Goal: Transaction & Acquisition: Purchase product/service

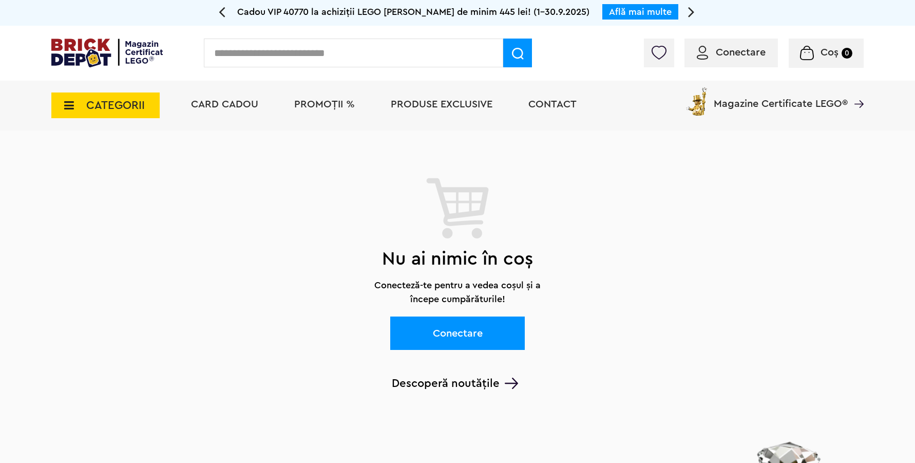
click at [711, 56] on span "Conectare" at bounding box center [731, 52] width 69 height 10
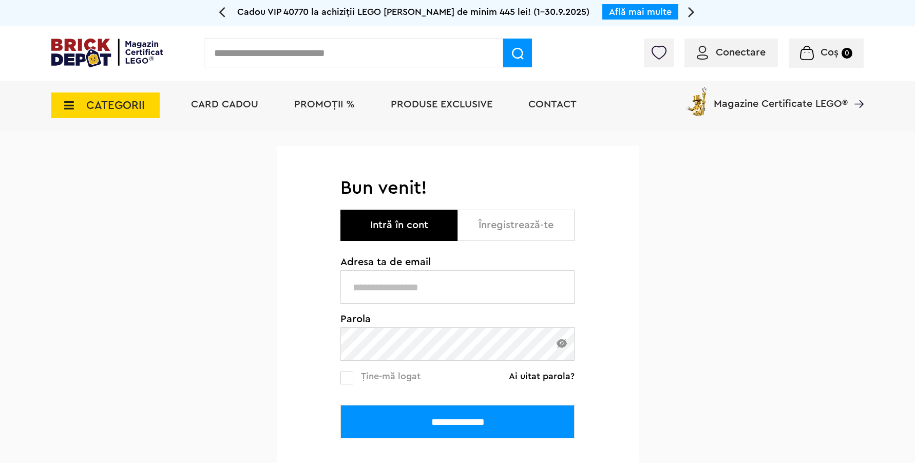
click at [351, 374] on label at bounding box center [346, 377] width 13 height 13
click at [371, 288] on input "text" at bounding box center [457, 286] width 234 height 33
type input "**********"
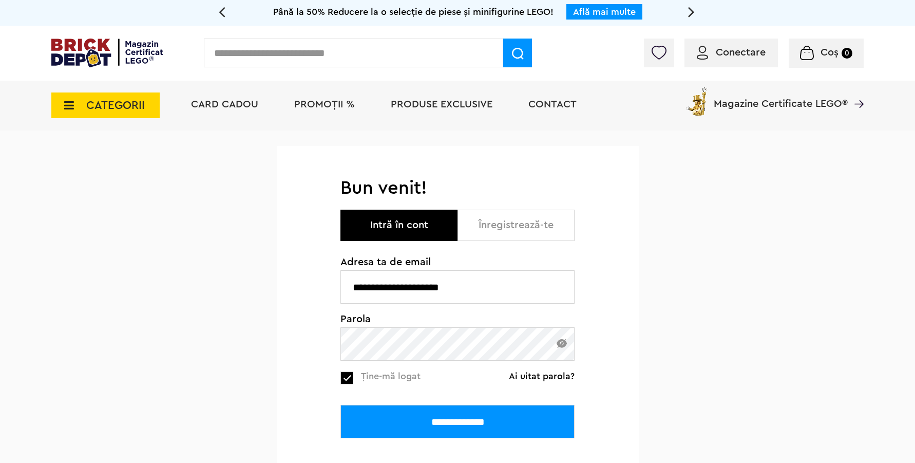
click at [340, 405] on input "**********" at bounding box center [457, 421] width 234 height 33
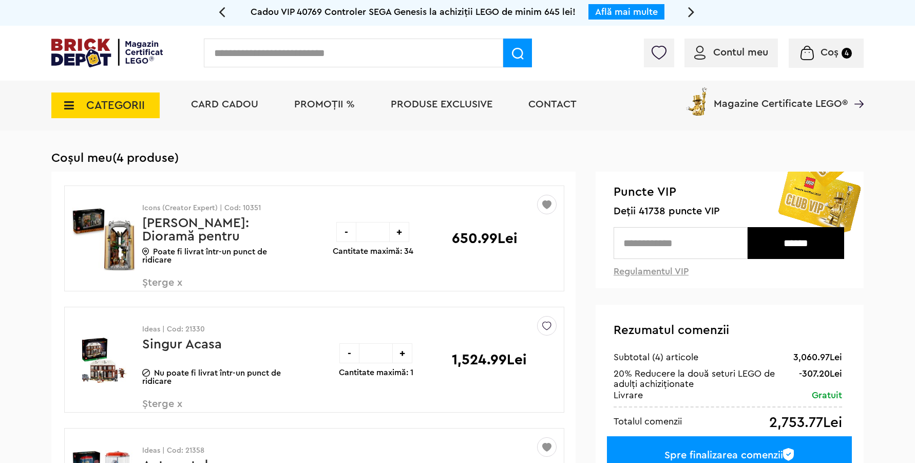
click at [75, 36] on div "Contul meu Contul meu Comenzile mele Date personale Adrese Parolă Listă dorințe…" at bounding box center [457, 53] width 915 height 55
click at [75, 54] on img at bounding box center [106, 53] width 111 height 29
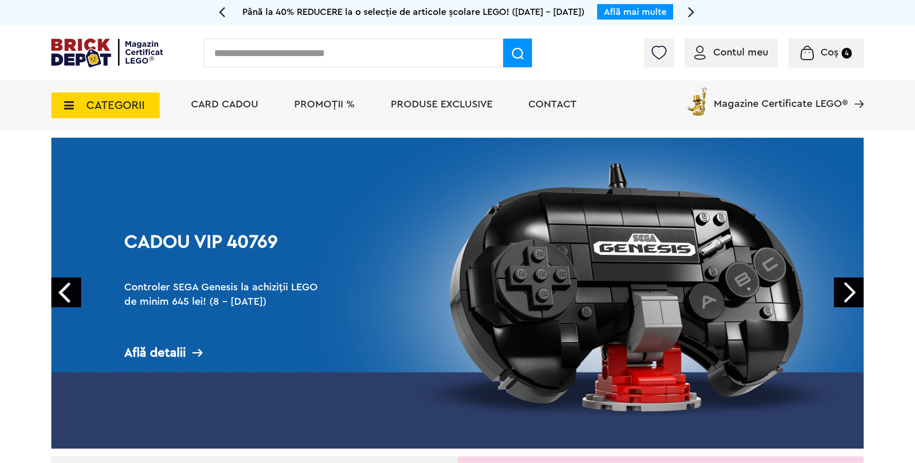
click at [431, 53] on input "text" at bounding box center [353, 53] width 299 height 29
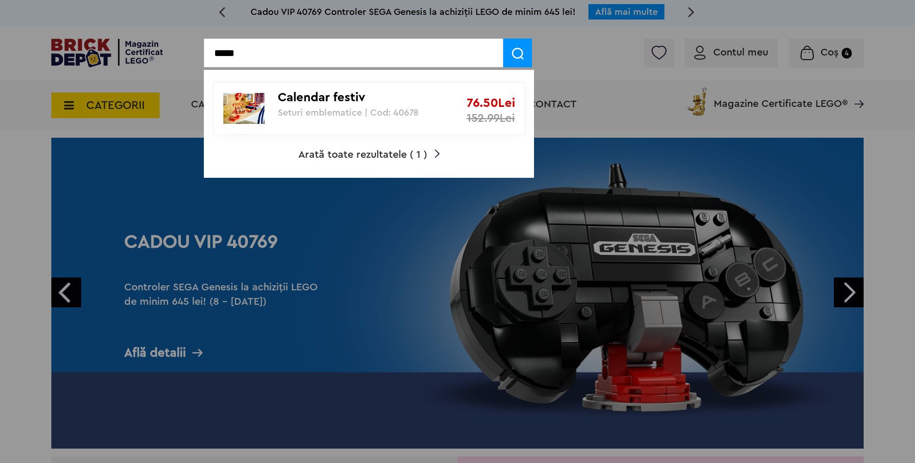
type input "*****"
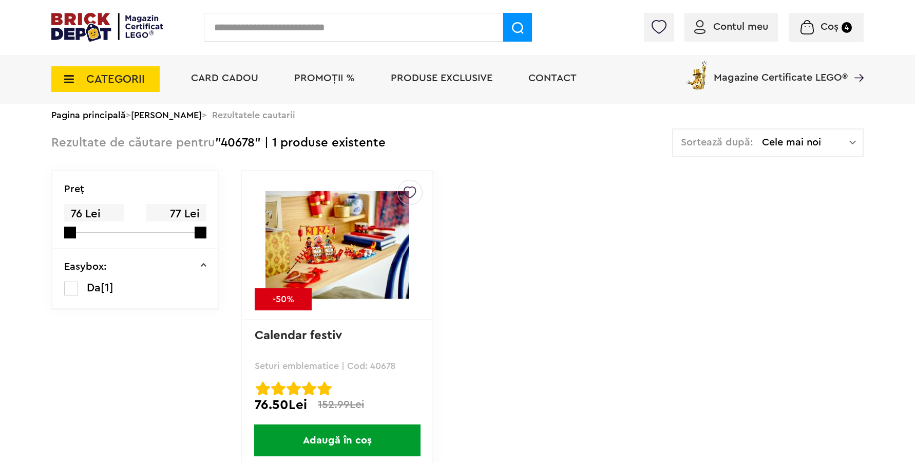
scroll to position [50, 0]
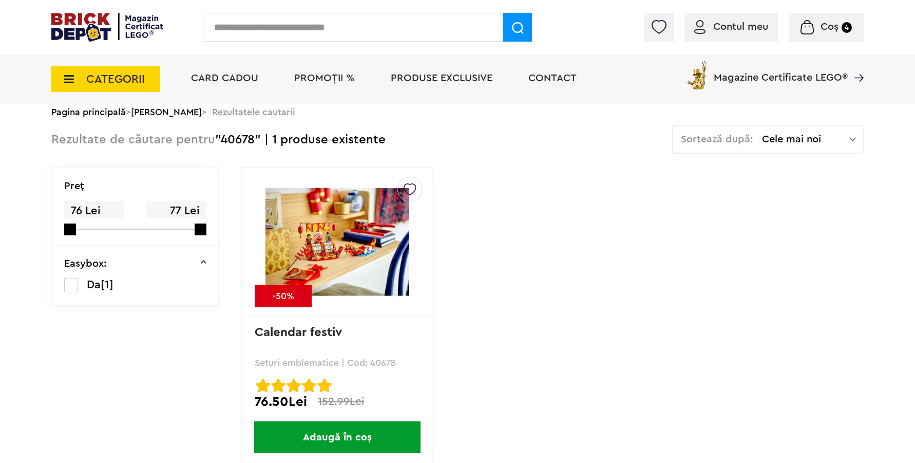
click at [360, 223] on img at bounding box center [337, 242] width 144 height 144
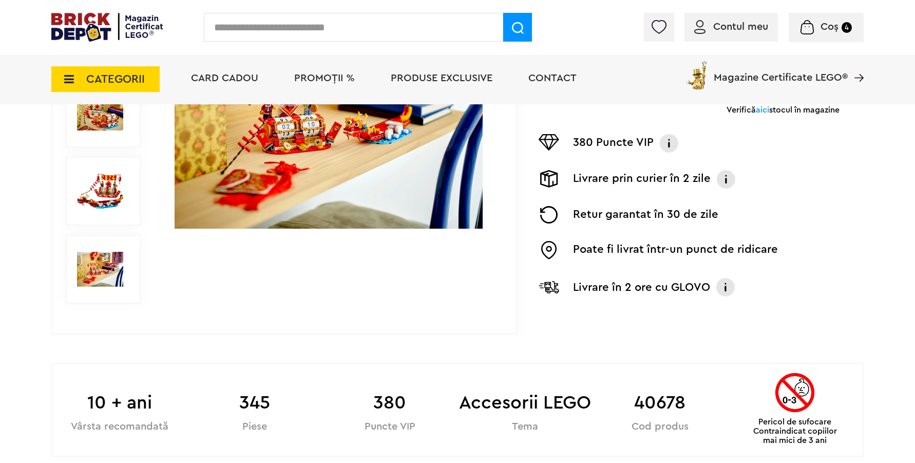
scroll to position [561, 0]
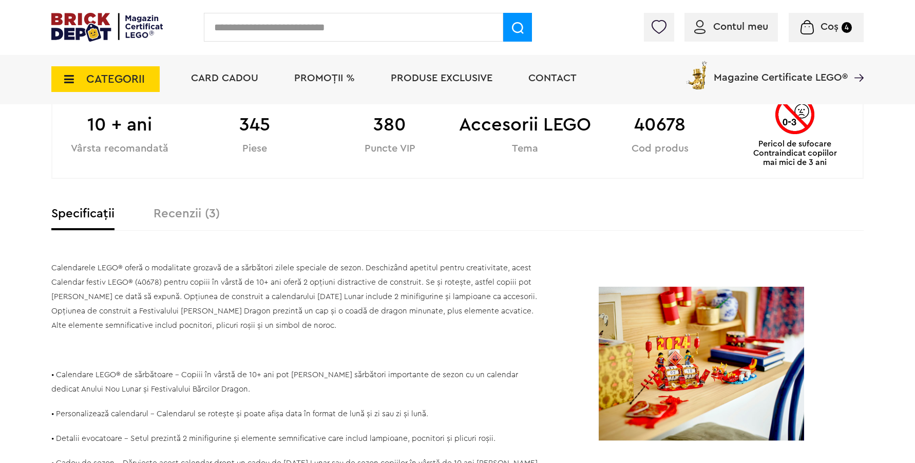
click at [184, 217] on label "Recenzii (3)" at bounding box center [187, 213] width 66 height 12
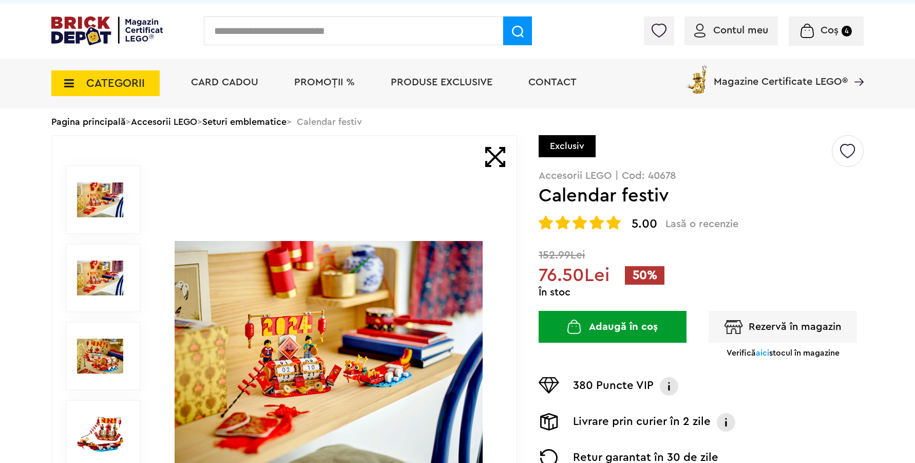
scroll to position [0, 0]
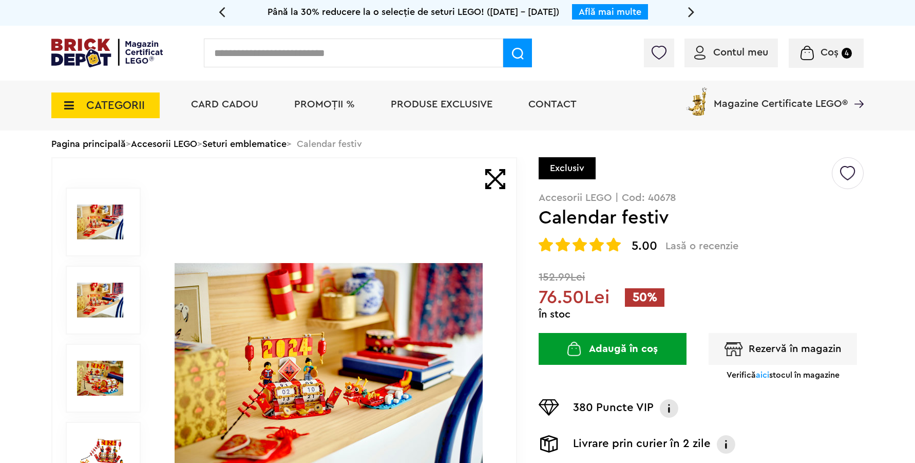
click at [99, 55] on img at bounding box center [106, 53] width 111 height 29
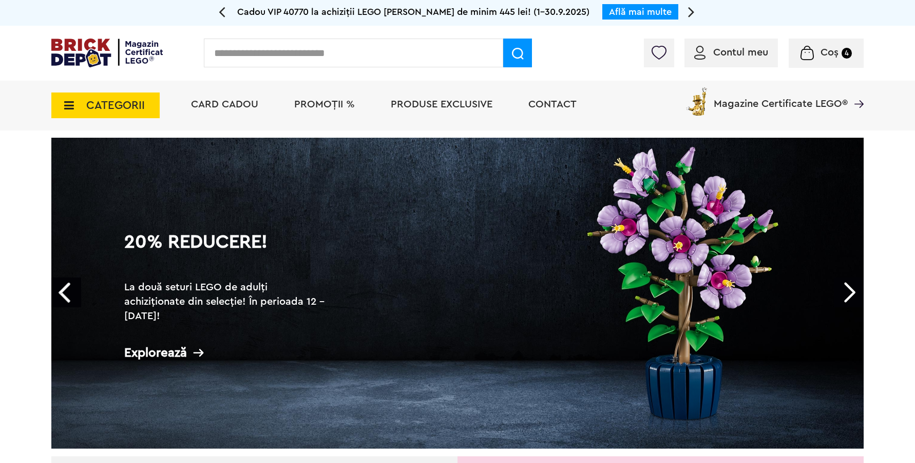
click at [849, 287] on link "Next" at bounding box center [849, 292] width 30 height 30
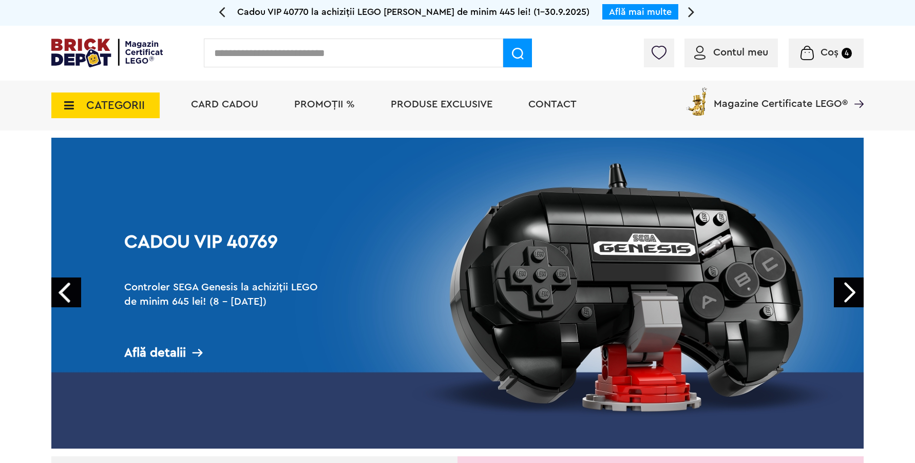
click at [849, 287] on link "Next" at bounding box center [849, 292] width 30 height 30
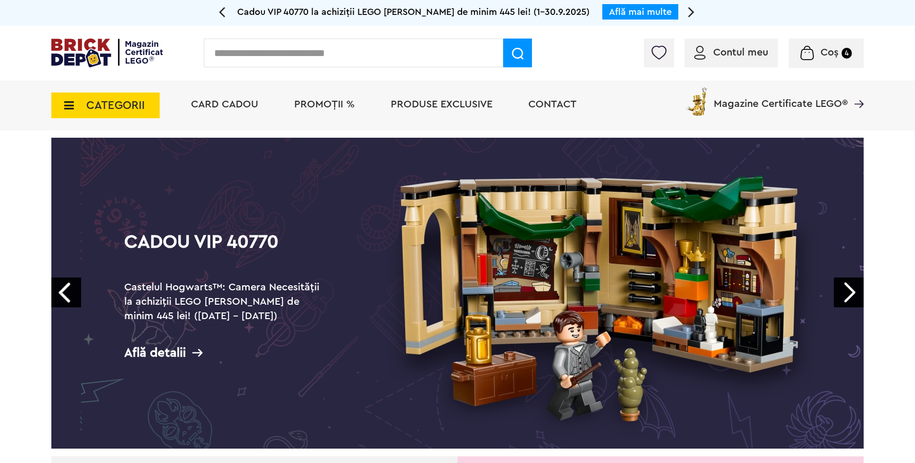
click at [849, 287] on link "Next" at bounding box center [849, 292] width 30 height 30
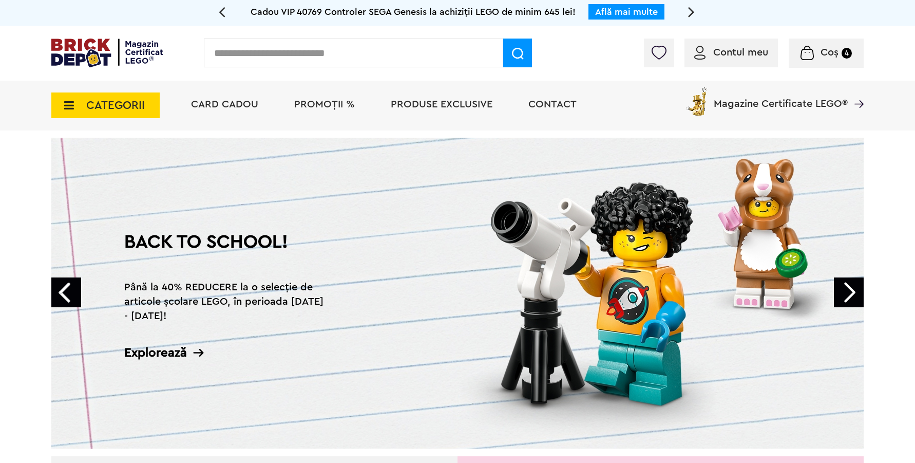
click at [849, 287] on link "Next" at bounding box center [849, 292] width 30 height 30
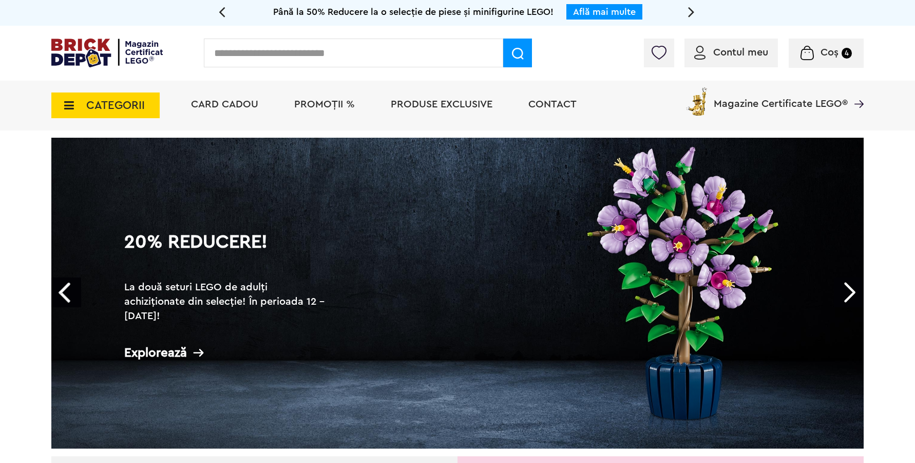
click at [849, 287] on link "Next" at bounding box center [849, 292] width 30 height 30
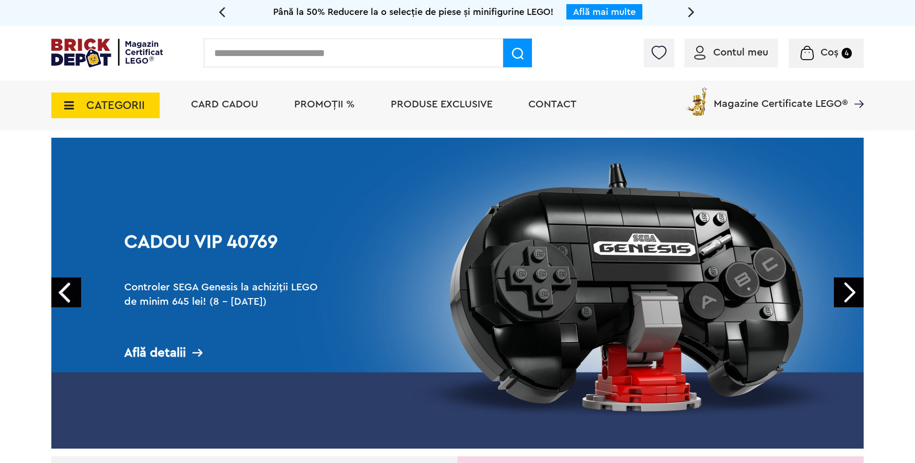
click at [849, 287] on link "Next" at bounding box center [849, 292] width 30 height 30
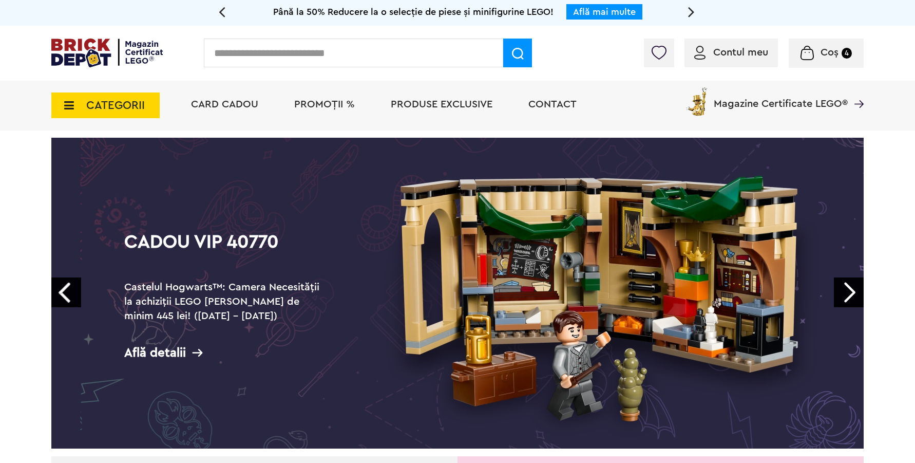
click at [849, 287] on link "Next" at bounding box center [849, 292] width 30 height 30
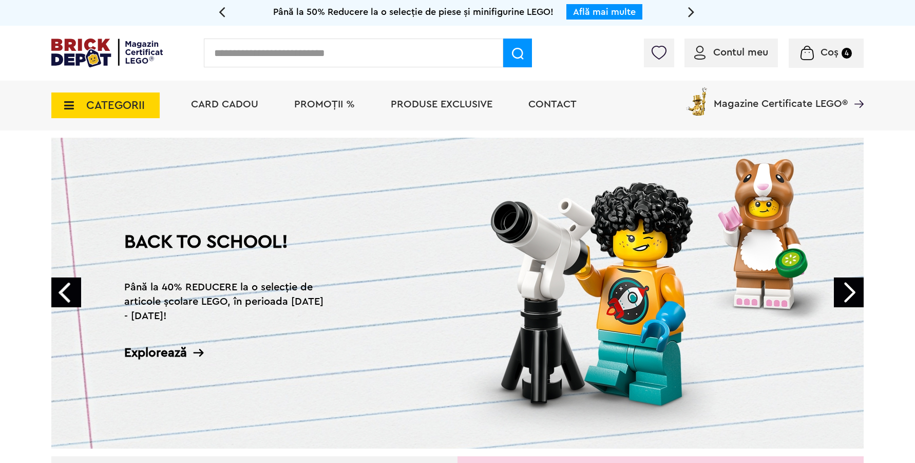
click at [191, 356] on div "Explorează" at bounding box center [226, 352] width 205 height 13
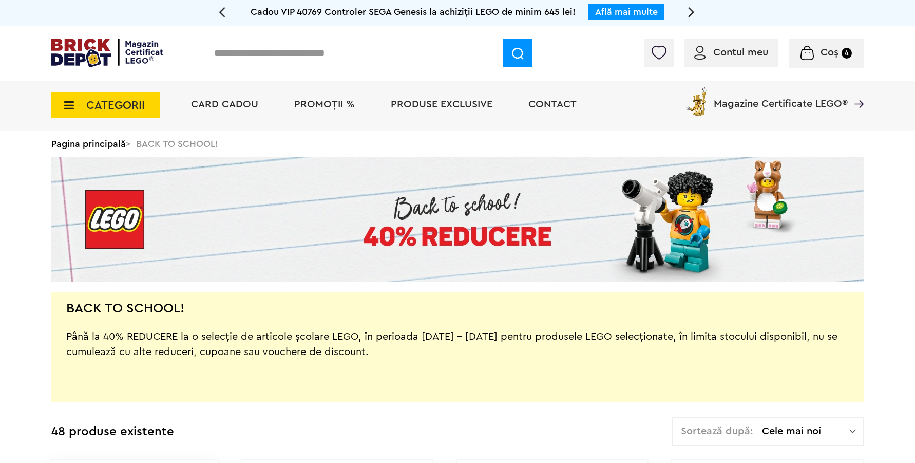
click at [687, 15] on div "Cadou VIP 40769 Controler SEGA Genesis la achiziții LEGO de minim 645 lei! Află…" at bounding box center [457, 12] width 462 height 14
click at [690, 10] on icon at bounding box center [691, 12] width 7 height 18
click at [692, 11] on icon at bounding box center [691, 12] width 7 height 18
click at [223, 11] on icon at bounding box center [222, 12] width 7 height 18
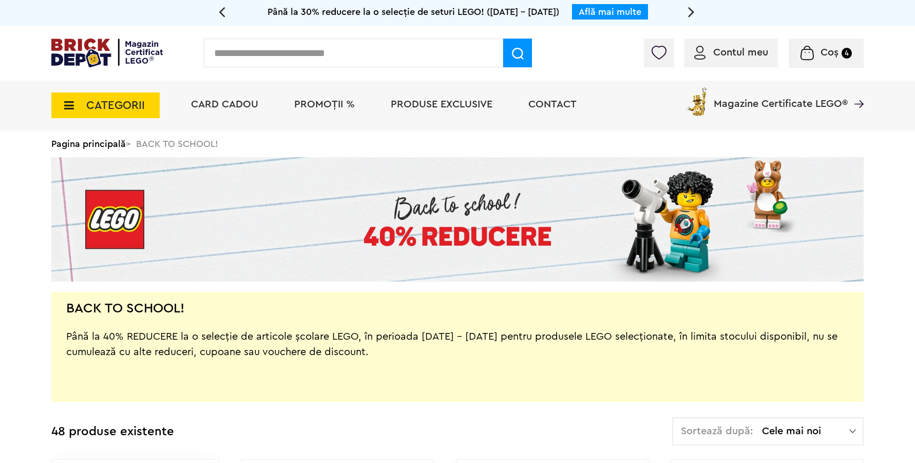
click at [691, 11] on icon at bounding box center [691, 12] width 7 height 18
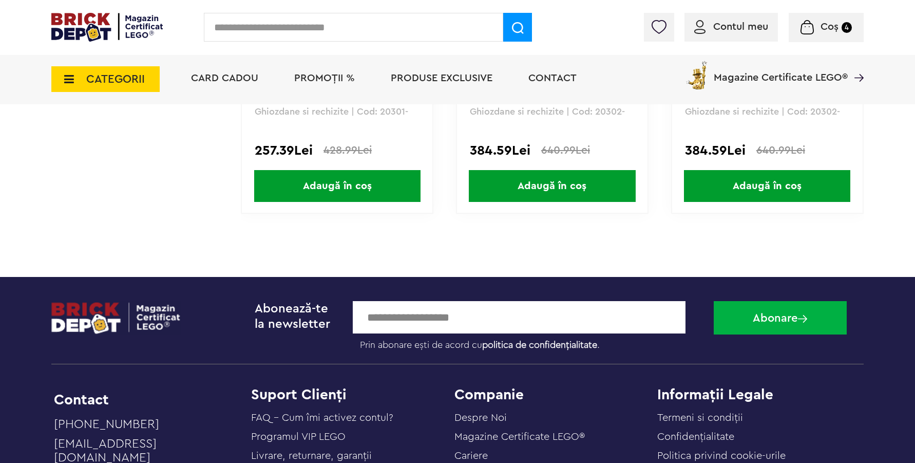
scroll to position [5359, 0]
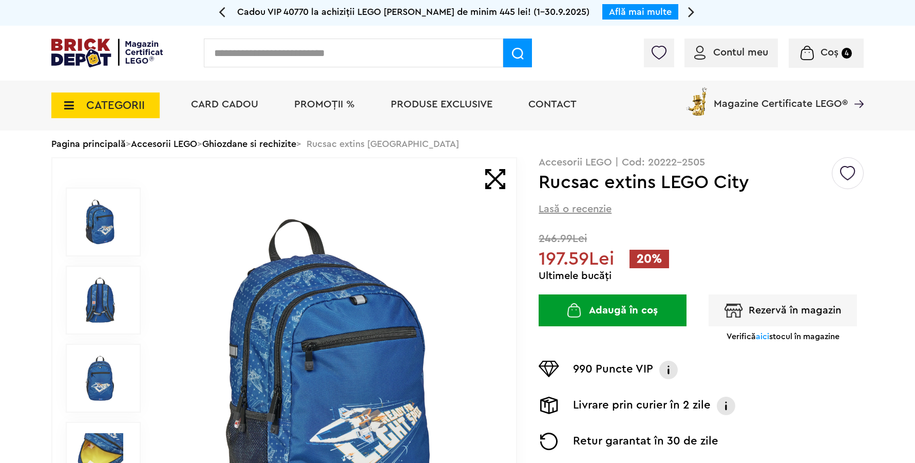
click at [421, 236] on img at bounding box center [328, 378] width 331 height 331
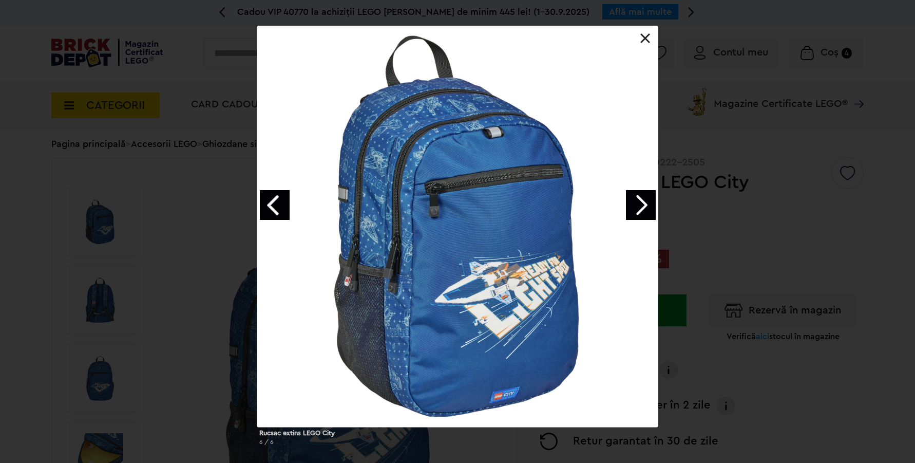
click at [632, 202] on link "Next image" at bounding box center [641, 205] width 30 height 30
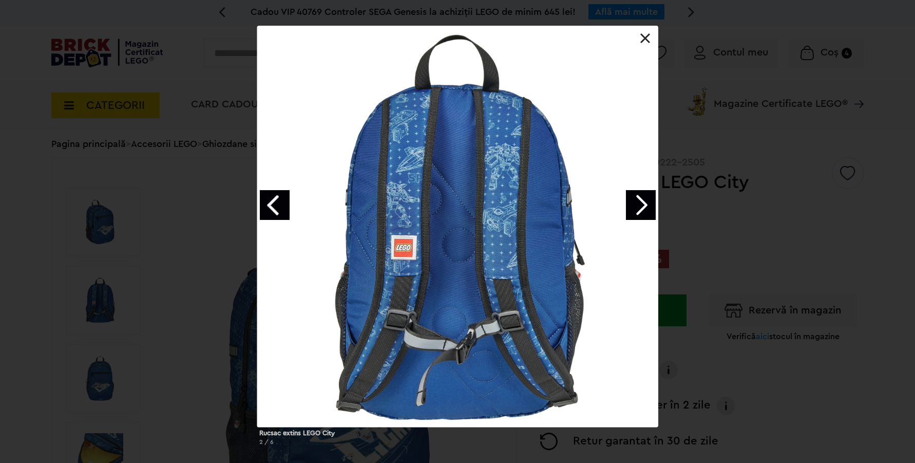
click at [632, 202] on link "Next image" at bounding box center [641, 205] width 30 height 30
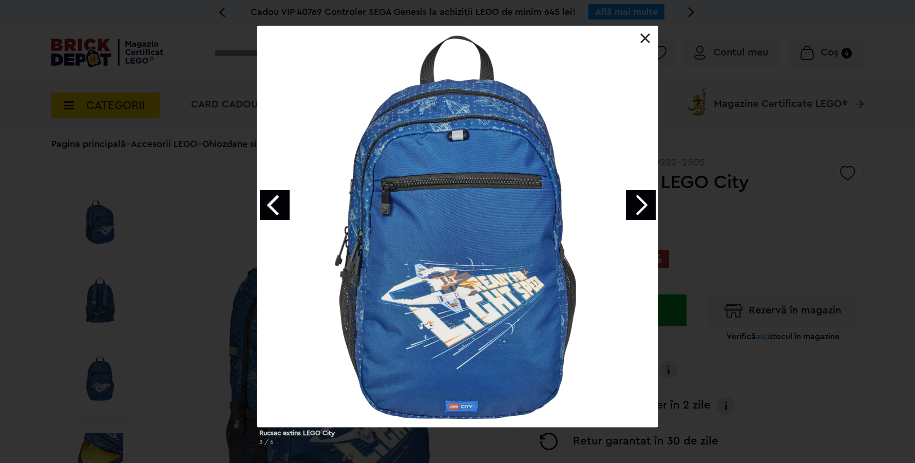
click at [632, 202] on link "Next image" at bounding box center [641, 205] width 30 height 30
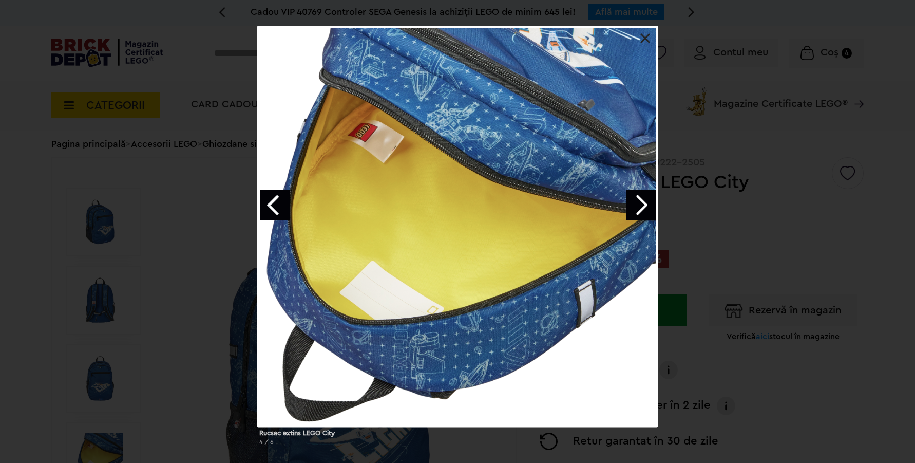
click at [632, 202] on link "Next image" at bounding box center [641, 205] width 30 height 30
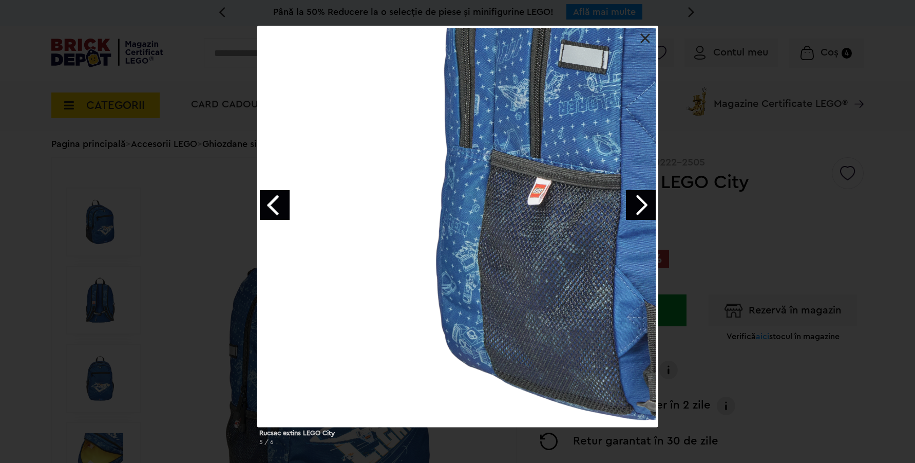
click at [632, 202] on link "Next image" at bounding box center [641, 205] width 30 height 30
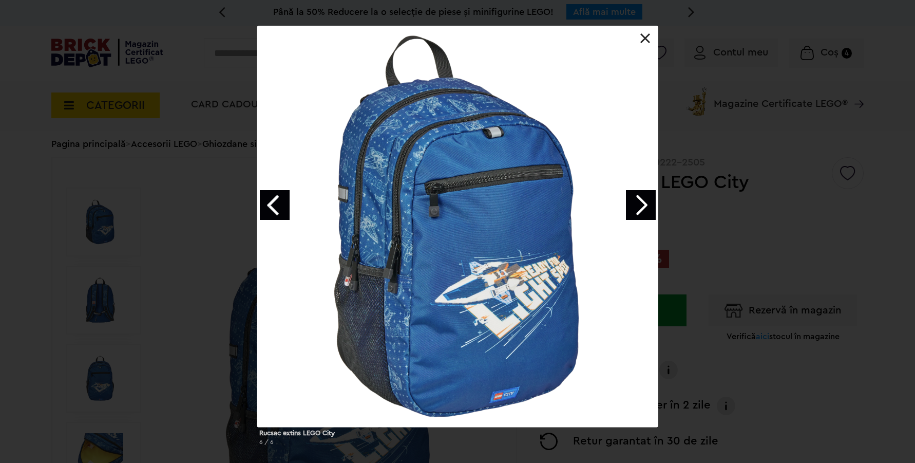
click at [632, 202] on link "Next image" at bounding box center [641, 205] width 30 height 30
click at [646, 40] on link at bounding box center [645, 38] width 10 height 10
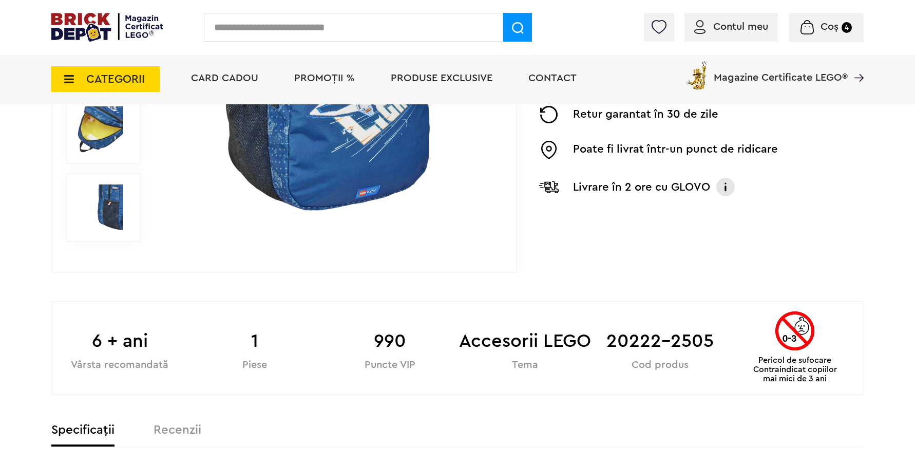
scroll to position [343, 0]
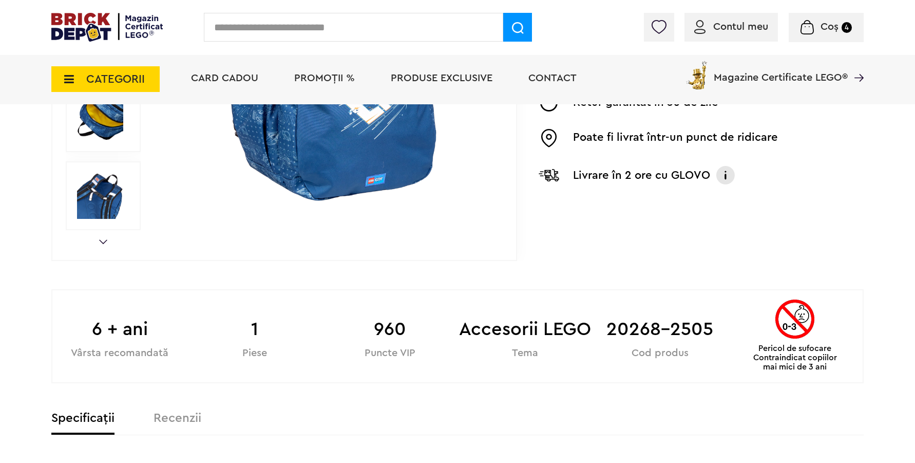
scroll to position [339, 0]
